Goal: Task Accomplishment & Management: Use online tool/utility

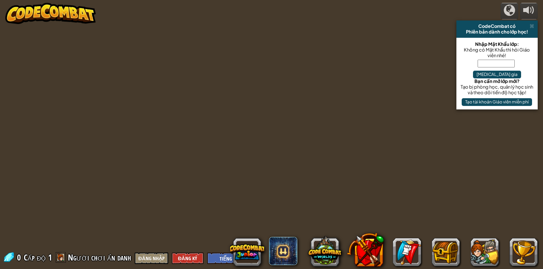
select select "vi"
click at [153, 252] on div "0 Cấp độ 1 Người chơi ẩn danh Đăng nhập Đăng Ký English ([GEOGRAPHIC_DATA]) Eng…" at bounding box center [131, 258] width 257 height 12
click at [154, 255] on button "Đăng nhập" at bounding box center [151, 259] width 33 height 12
select select "vi"
click at [143, 263] on button "Đăng nhập" at bounding box center [151, 259] width 33 height 12
